Goal: Transaction & Acquisition: Subscribe to service/newsletter

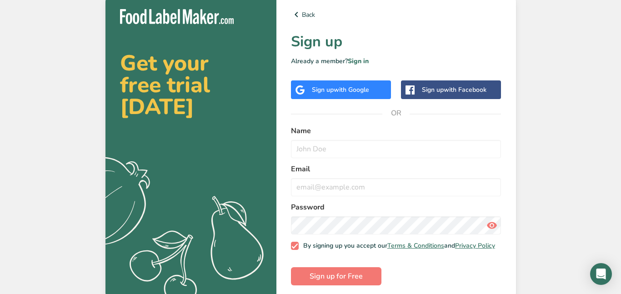
scroll to position [11, 0]
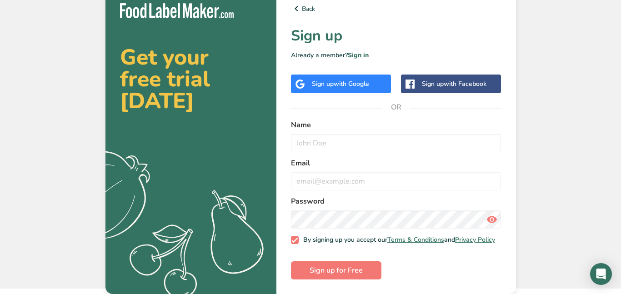
click at [250, 122] on div "Get your free trial [DATE] .a{fill:#f5f3ed;}" at bounding box center [190, 142] width 171 height 306
click at [338, 75] on div "Sign up with Google" at bounding box center [341, 84] width 100 height 19
